Goal: Information Seeking & Learning: Learn about a topic

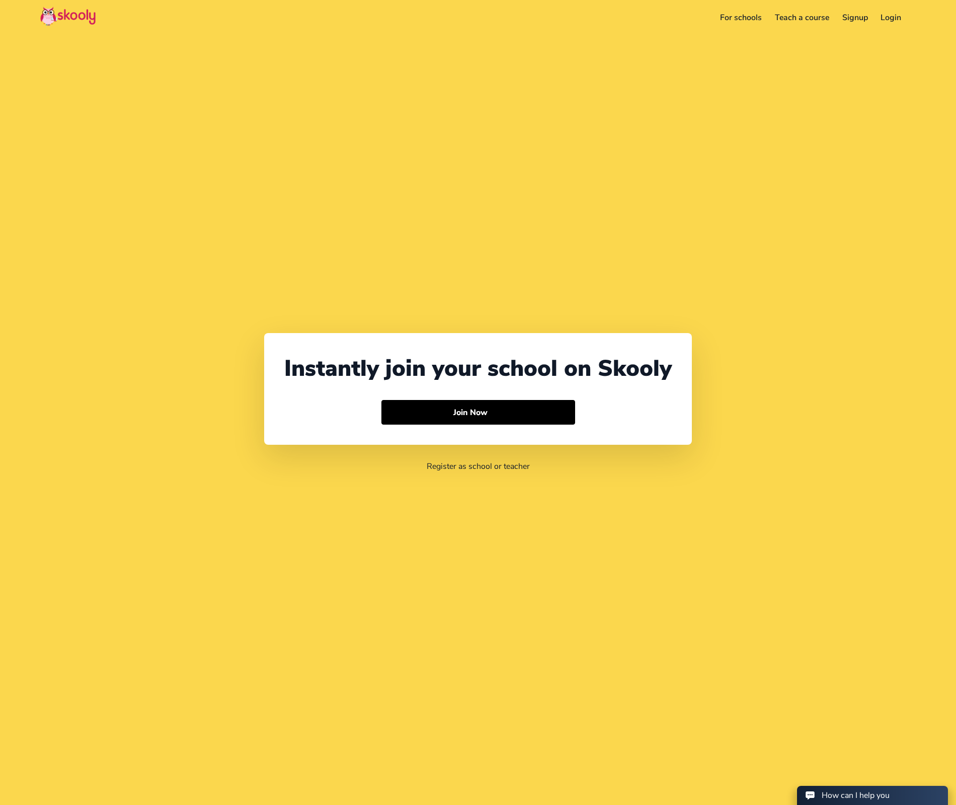
select select "49"
select select "[GEOGRAPHIC_DATA]"
select select "Europe/Berlin"
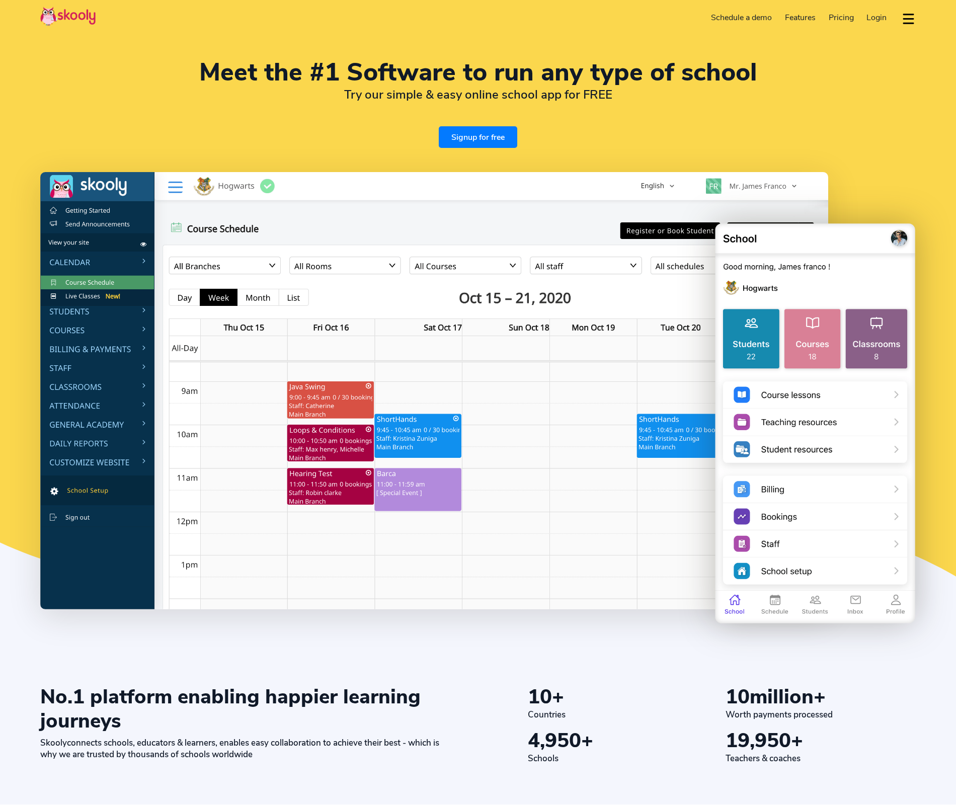
select select "en"
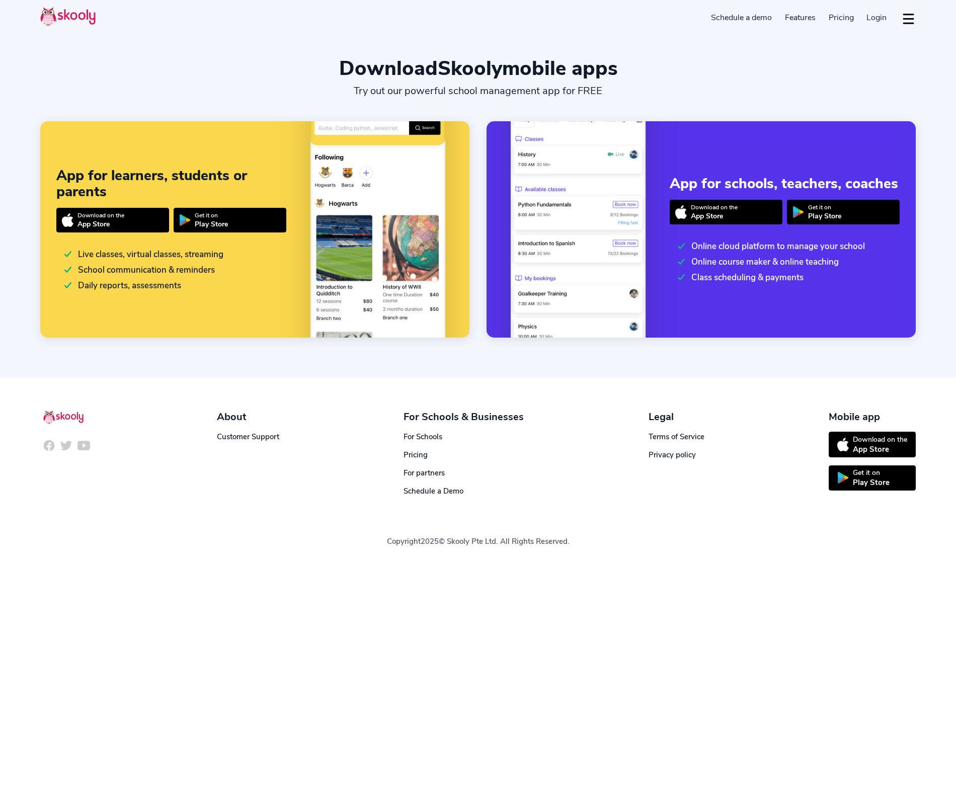
select select "en"
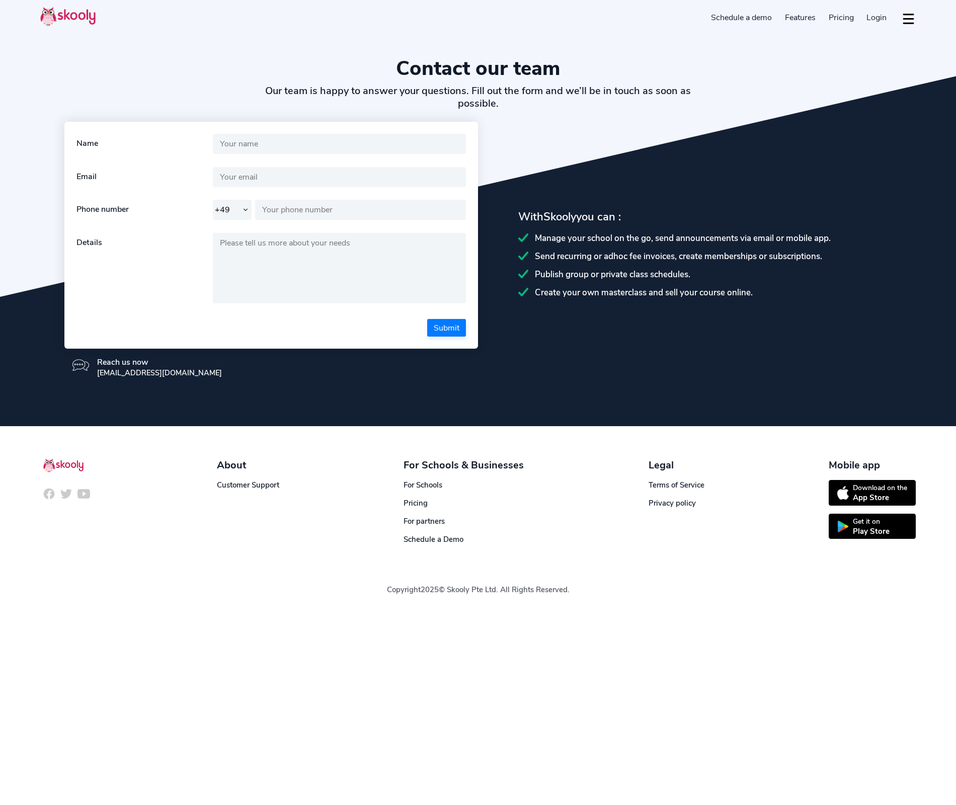
select select "49"
select select "en"
select select "49"
select select "Germany"
select select "Europe/Berlin"
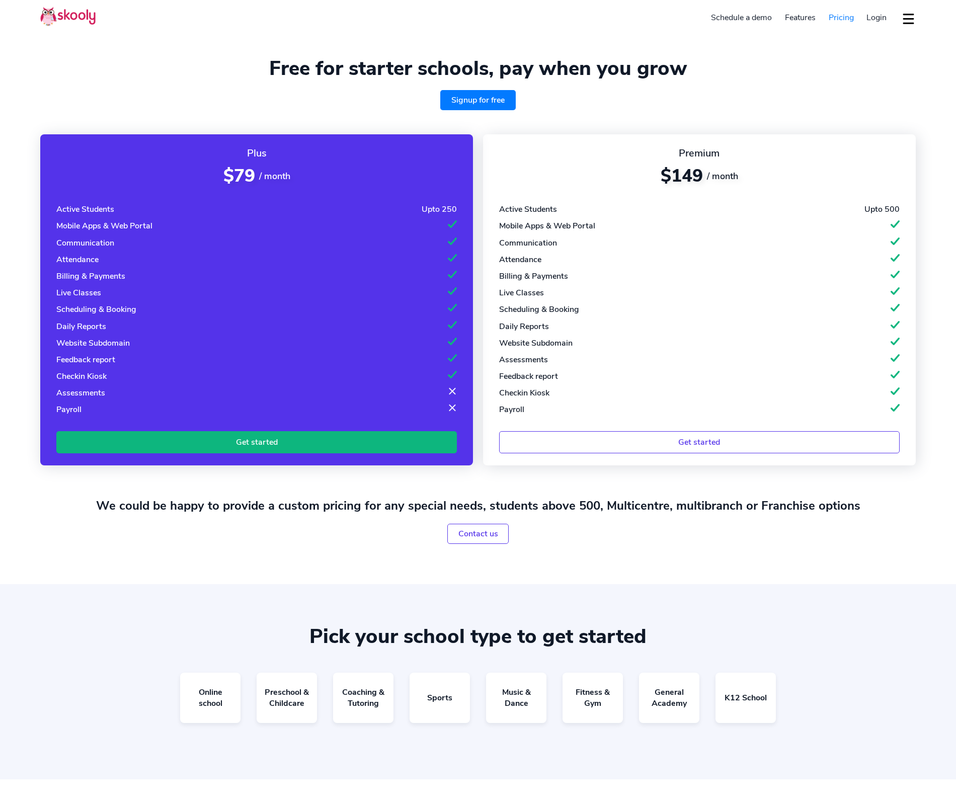
select select "en"
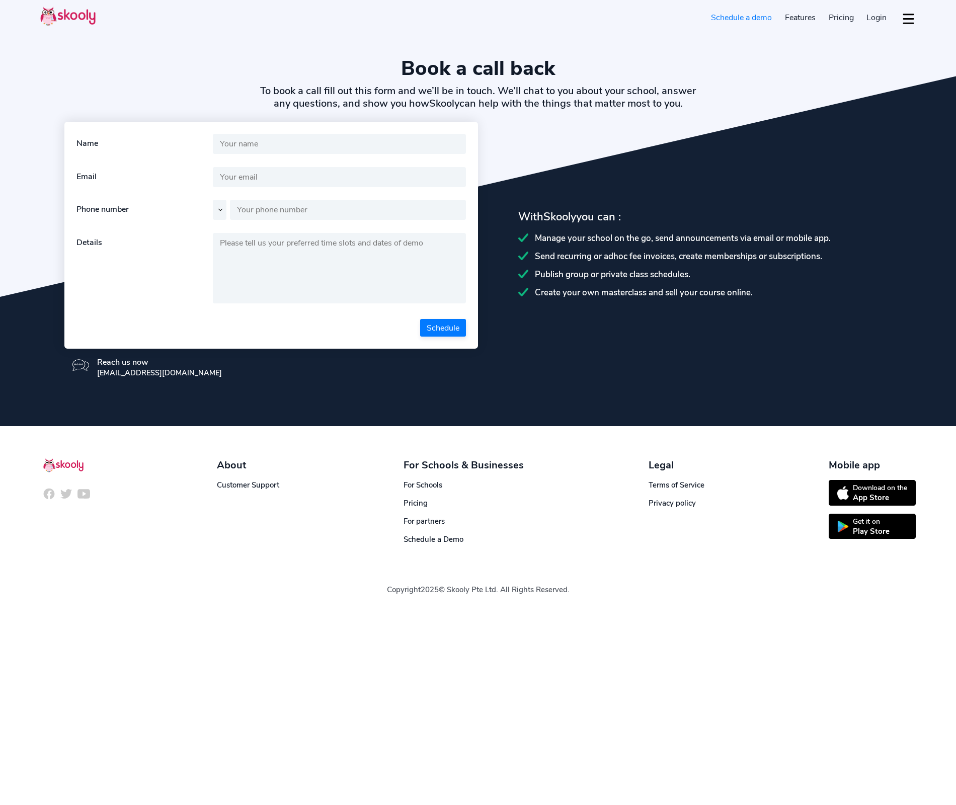
select select "en"
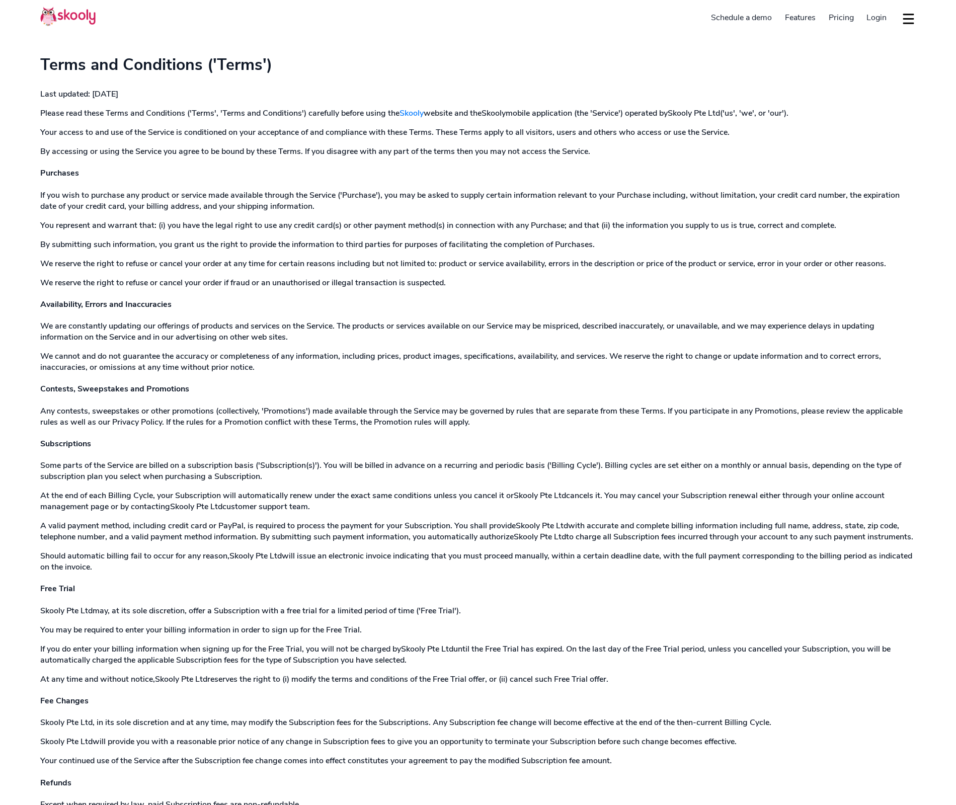
select select "en"
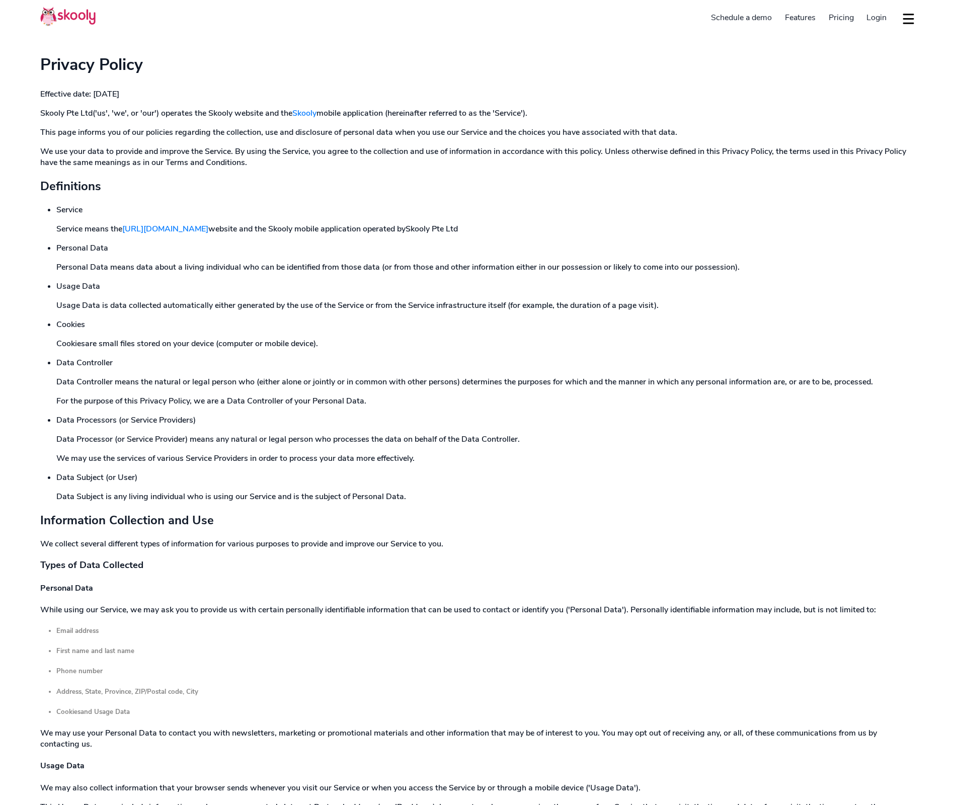
select select "en"
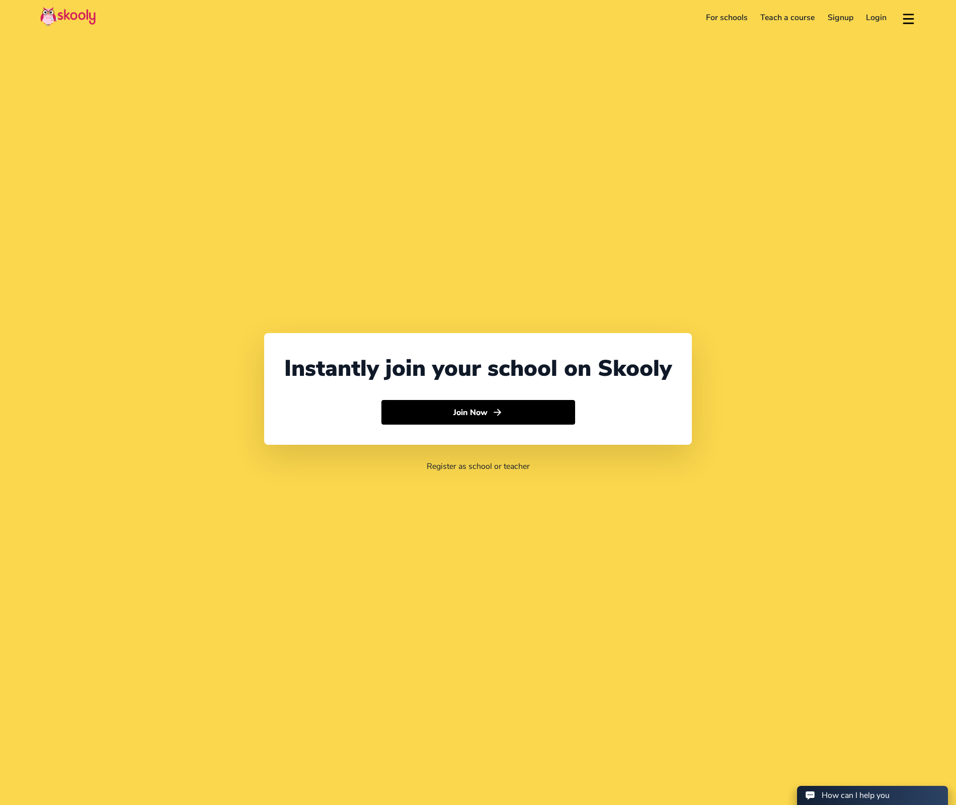
select select "49"
select select "[GEOGRAPHIC_DATA]"
select select "Europe/[GEOGRAPHIC_DATA]"
select select "49"
select select "[GEOGRAPHIC_DATA]"
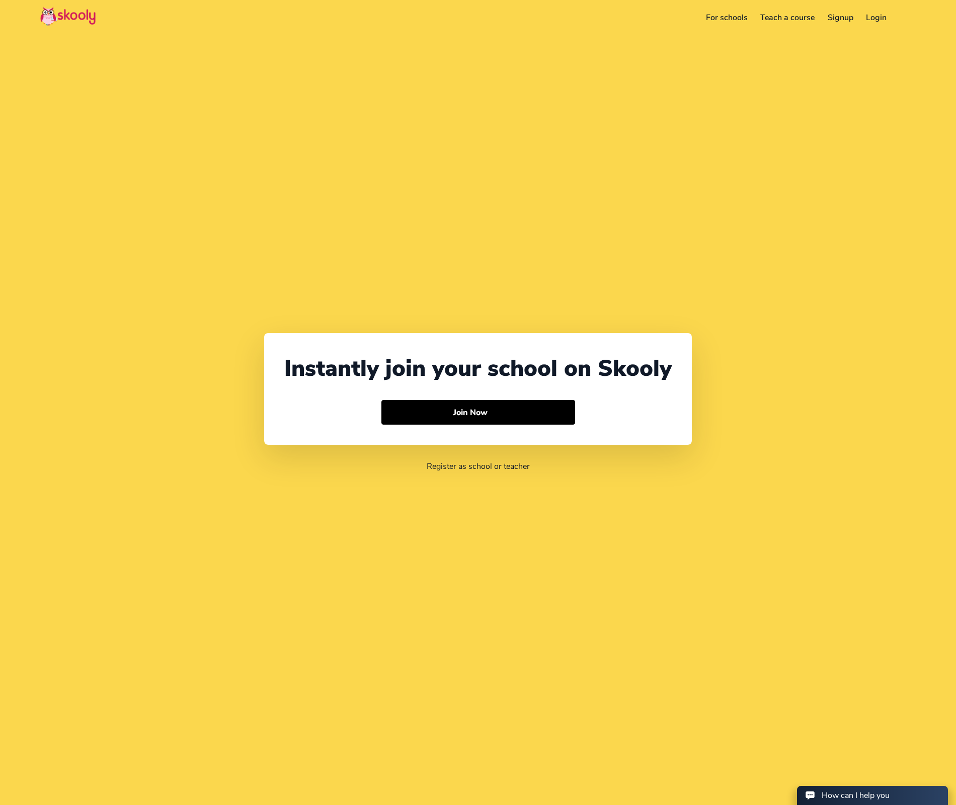
select select "Europe/[GEOGRAPHIC_DATA]"
select select "49"
select select "[GEOGRAPHIC_DATA]"
select select "Europe/[GEOGRAPHIC_DATA]"
